Goal: Task Accomplishment & Management: Use online tool/utility

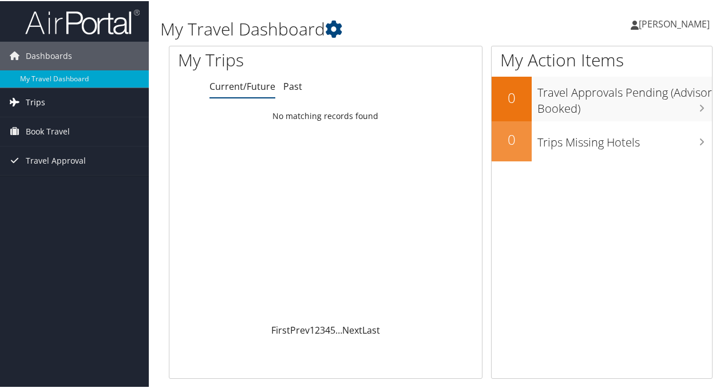
click at [45, 106] on link "Trips" at bounding box center [74, 101] width 149 height 29
click at [38, 103] on span "Trips" at bounding box center [35, 101] width 19 height 29
click at [38, 104] on span "Trips" at bounding box center [35, 101] width 19 height 29
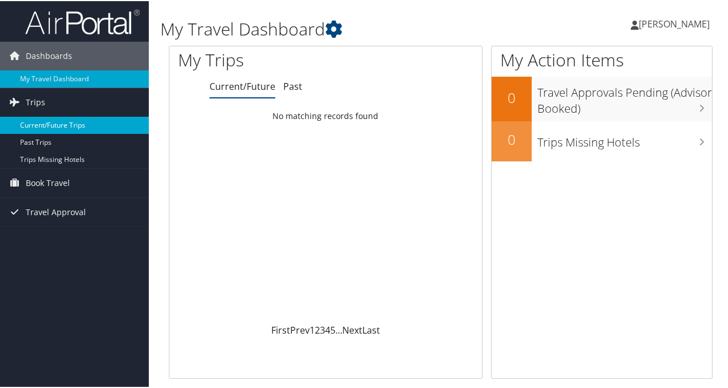
click at [45, 123] on link "Current/Future Trips" at bounding box center [74, 124] width 149 height 17
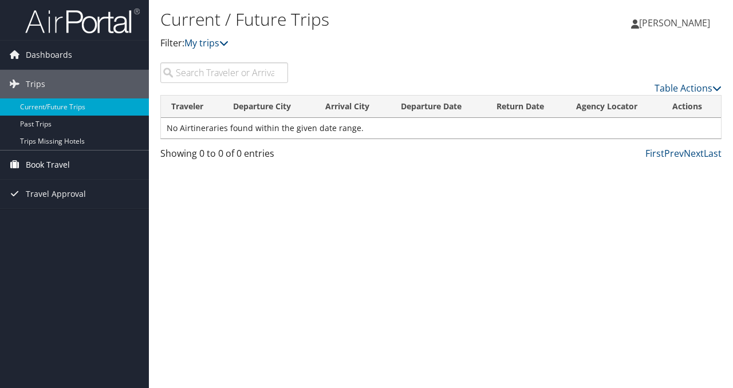
click at [48, 163] on span "Book Travel" at bounding box center [48, 165] width 44 height 29
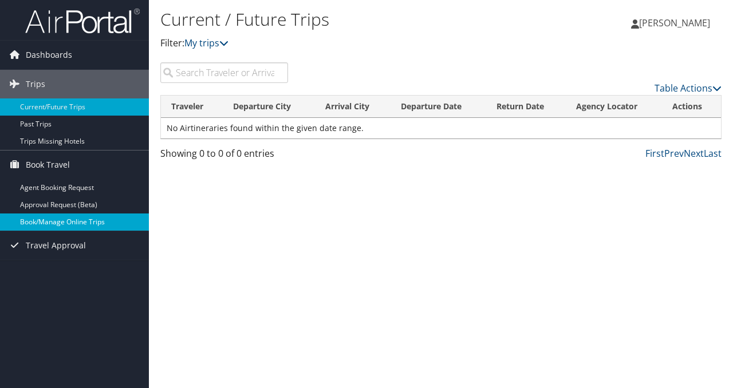
click at [40, 226] on link "Book/Manage Online Trips" at bounding box center [74, 222] width 149 height 17
